Goal: Information Seeking & Learning: Learn about a topic

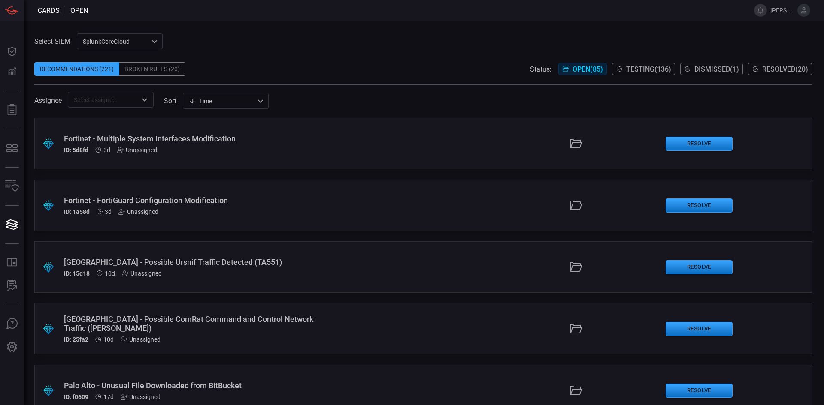
click at [657, 69] on span "Testing ( 136 )" at bounding box center [648, 69] width 45 height 8
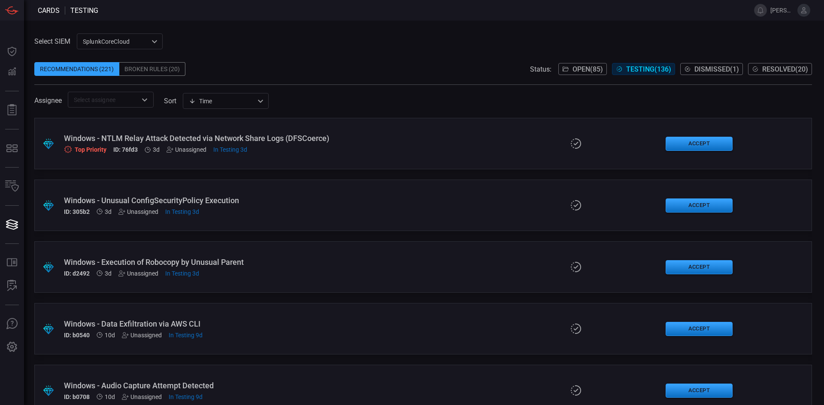
scroll to position [3583, 0]
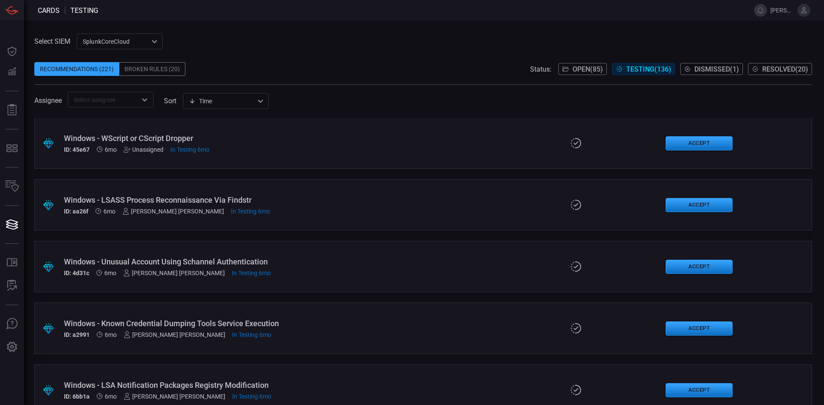
click at [237, 260] on div "Windows - Unusual Account Using Schannel Authentication" at bounding box center [200, 261] width 272 height 9
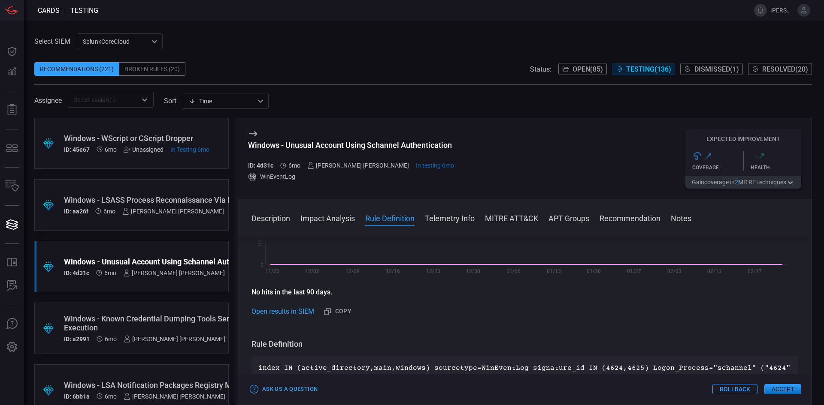
scroll to position [300, 0]
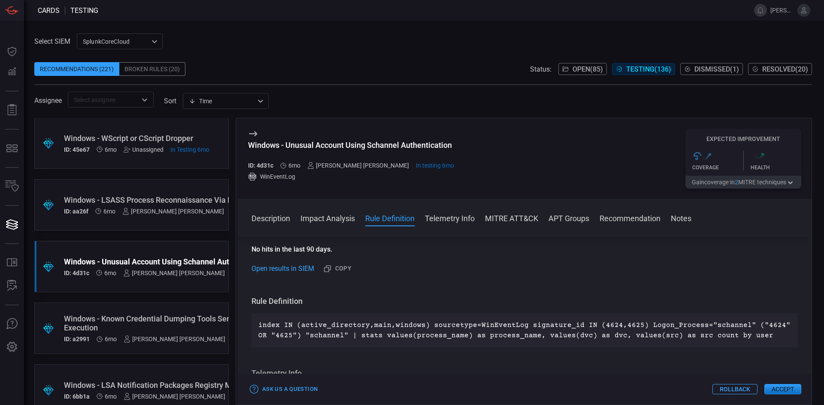
click at [579, 343] on div "index IN (active_directory,main,windows) sourcetype=WinEventLog signature_id IN…" at bounding box center [524, 331] width 546 height 34
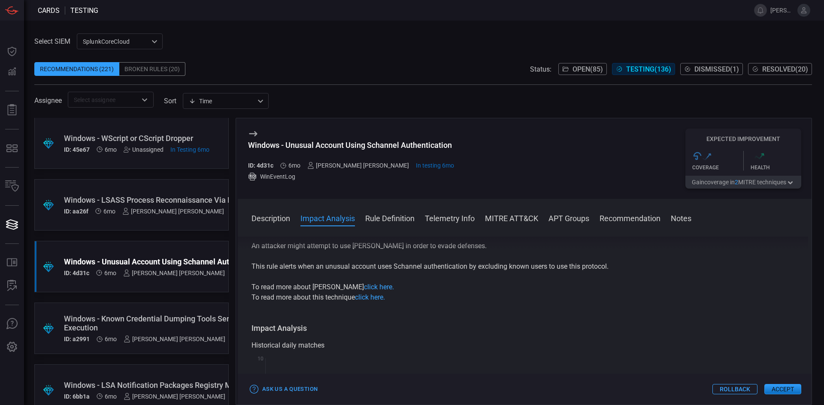
scroll to position [86, 0]
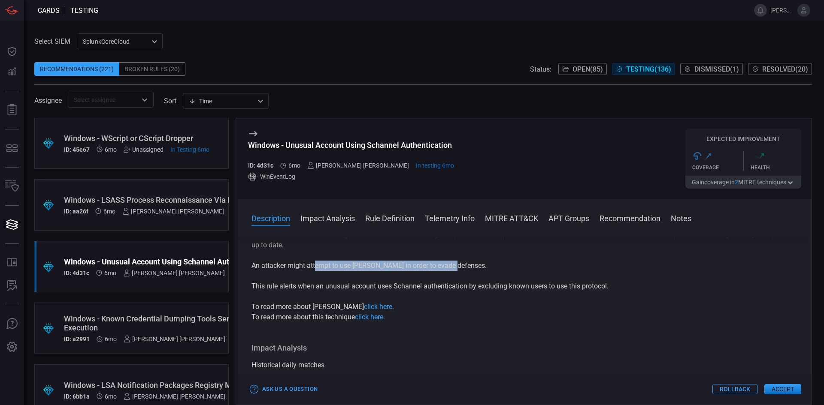
drag, startPoint x: 315, startPoint y: 269, endPoint x: 454, endPoint y: 269, distance: 139.4
click at [454, 269] on p "An attacker might attempt to use [PERSON_NAME] in order to evade defenses." at bounding box center [524, 266] width 546 height 10
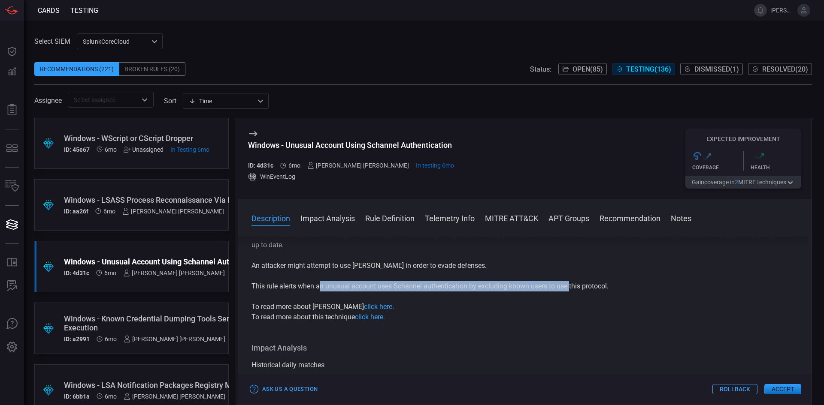
drag, startPoint x: 321, startPoint y: 286, endPoint x: 571, endPoint y: 289, distance: 250.1
click at [571, 289] on p "This rule alerts when an unusual account uses Schannel authentication by exclud…" at bounding box center [524, 286] width 546 height 10
click at [597, 289] on p "This rule alerts when an unusual account uses Schannel authentication by exclud…" at bounding box center [524, 286] width 546 height 10
